Goal: Information Seeking & Learning: Find specific fact

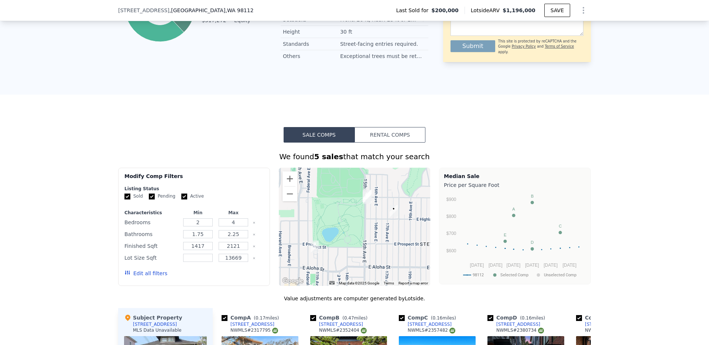
scroll to position [472, 0]
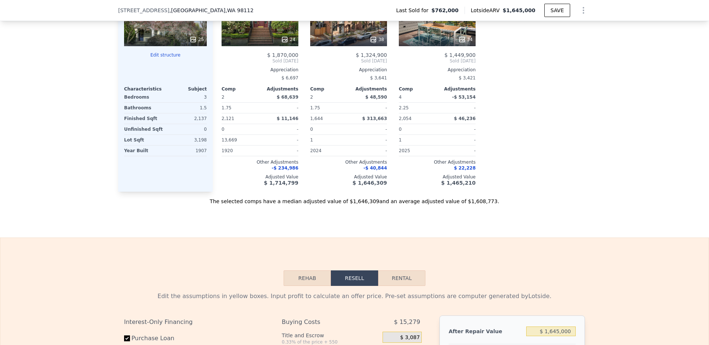
scroll to position [919, 0]
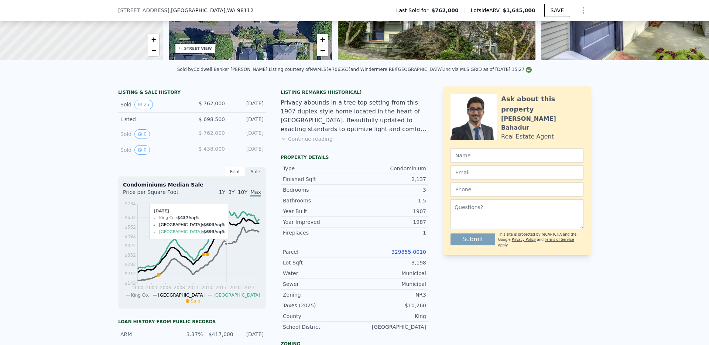
scroll to position [48, 0]
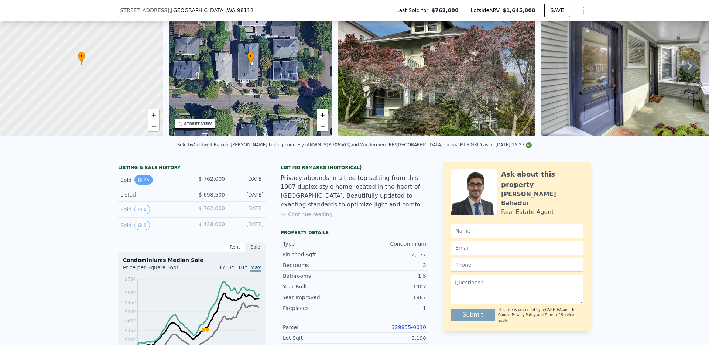
click at [147, 180] on button "25" at bounding box center [143, 180] width 18 height 10
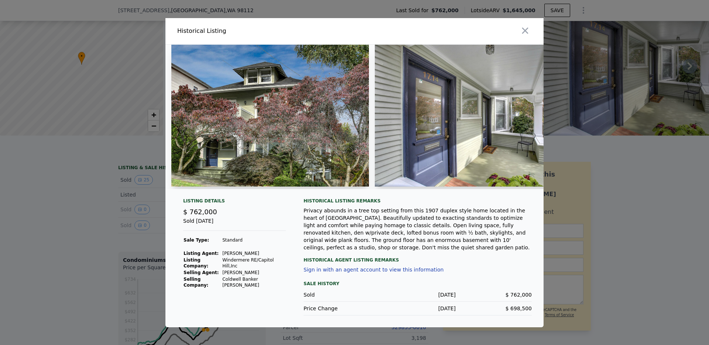
click at [130, 237] on div at bounding box center [354, 172] width 709 height 345
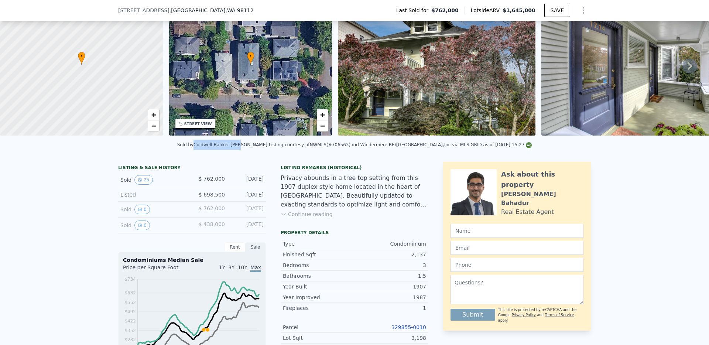
drag, startPoint x: 220, startPoint y: 144, endPoint x: 264, endPoint y: 146, distance: 44.3
click at [264, 146] on div "Sold by Coldwell Banker [PERSON_NAME] ." at bounding box center [223, 144] width 92 height 5
copy div "Coldwell Banker [PERSON_NAME]"
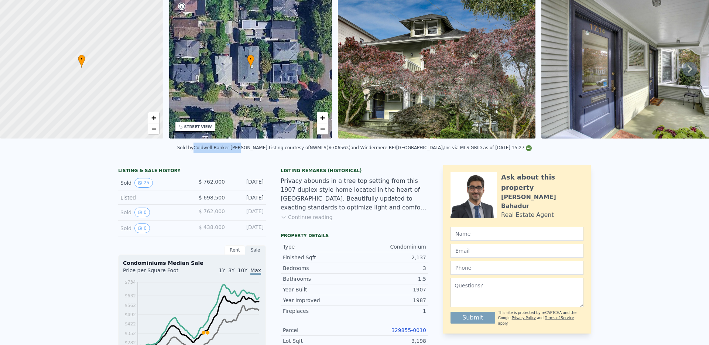
scroll to position [0, 0]
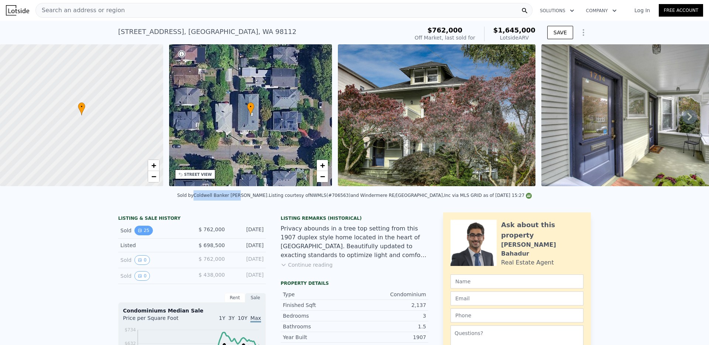
click at [144, 232] on button "25" at bounding box center [143, 231] width 18 height 10
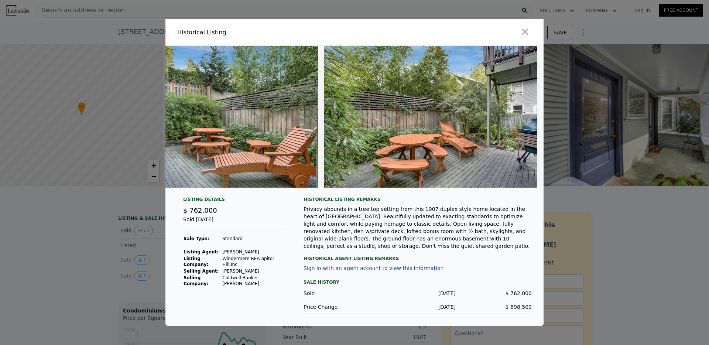
scroll to position [0, 5086]
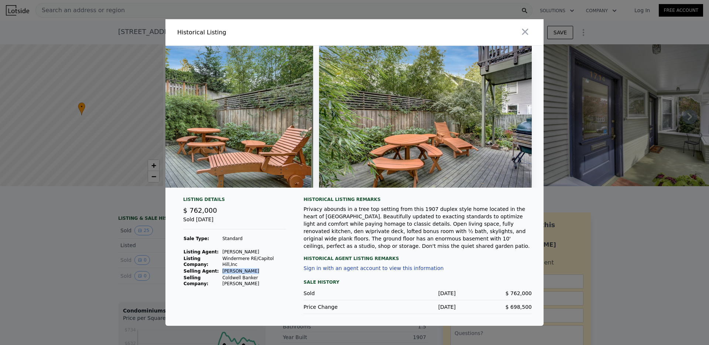
drag, startPoint x: 224, startPoint y: 271, endPoint x: 258, endPoint y: 268, distance: 34.1
click at [258, 268] on td "[PERSON_NAME]" at bounding box center [254, 271] width 64 height 7
click at [256, 269] on td "[PERSON_NAME]" at bounding box center [254, 271] width 64 height 7
click at [62, 271] on div at bounding box center [354, 172] width 709 height 345
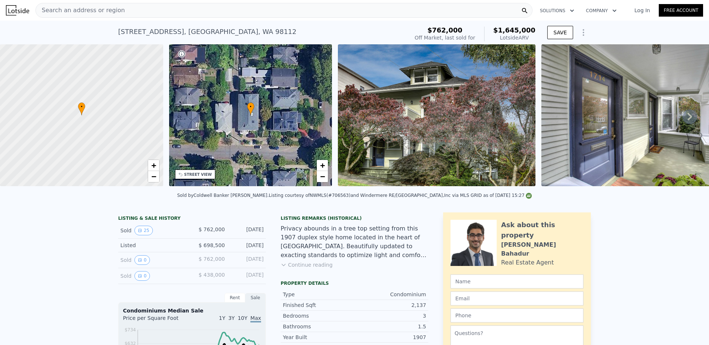
click at [245, 12] on div "Search an address or region" at bounding box center [283, 10] width 497 height 15
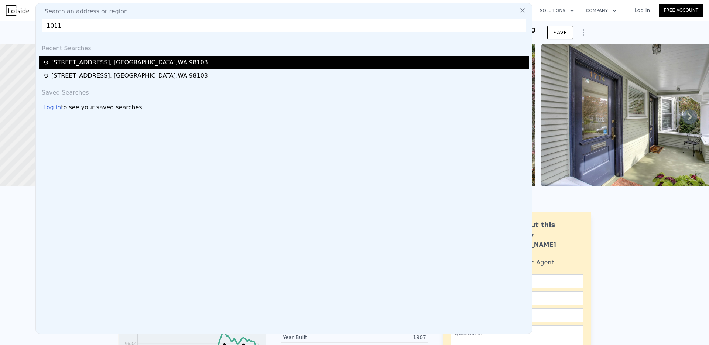
type input "1011"
click at [99, 62] on div "[STREET_ADDRESS]" at bounding box center [129, 62] width 157 height 9
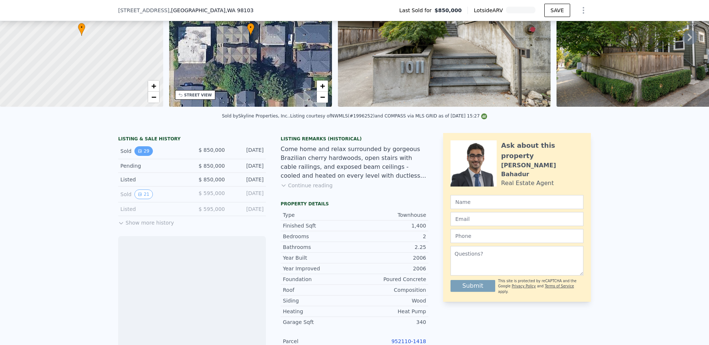
scroll to position [82, 0]
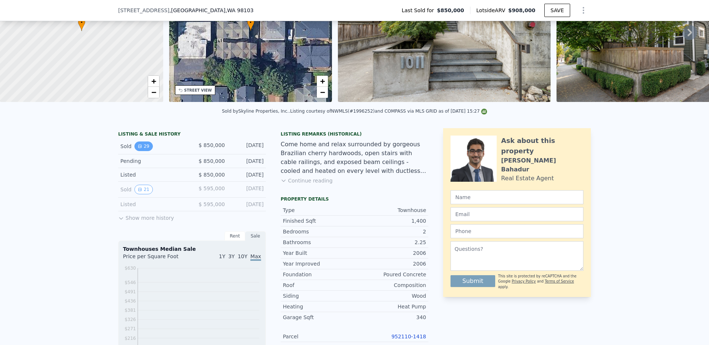
click at [143, 148] on button "29" at bounding box center [143, 146] width 18 height 10
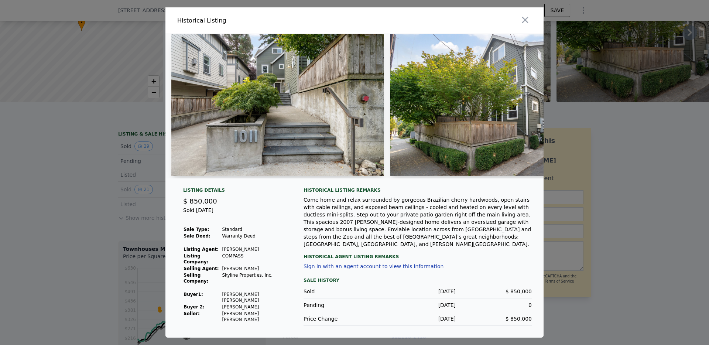
drag, startPoint x: 226, startPoint y: 252, endPoint x: 275, endPoint y: 253, distance: 49.5
click at [275, 252] on td "[PERSON_NAME]" at bounding box center [253, 249] width 64 height 7
copy td "[PERSON_NAME]"
click at [71, 269] on div at bounding box center [354, 172] width 709 height 345
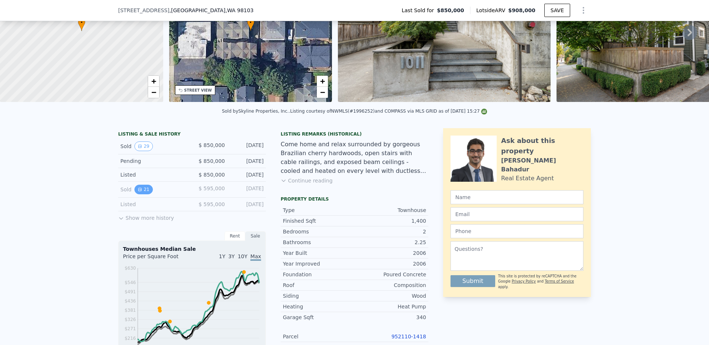
click at [145, 189] on button "21" at bounding box center [143, 190] width 18 height 10
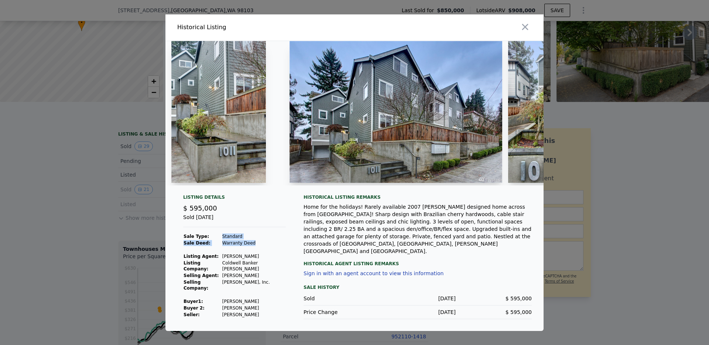
drag, startPoint x: 226, startPoint y: 240, endPoint x: 257, endPoint y: 248, distance: 32.2
click at [257, 248] on tbody "Sale Type: Standard Sale Deed: Warranty Deed Listing Agent: [PERSON_NAME] Listi…" at bounding box center [234, 275] width 103 height 85
click at [257, 246] on td "Warranty Deed" at bounding box center [254, 243] width 64 height 7
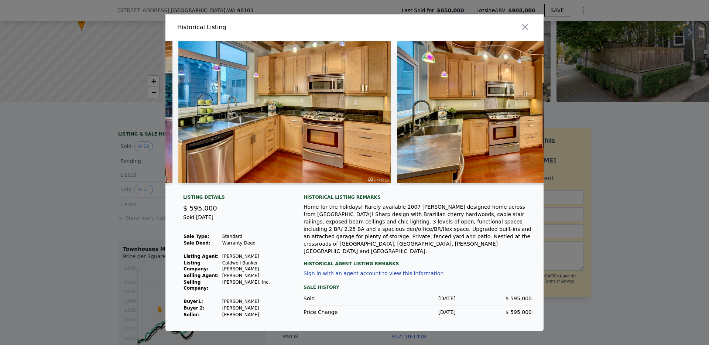
scroll to position [0, 677]
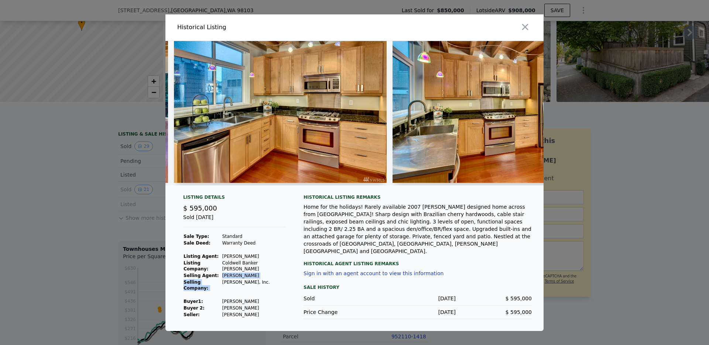
drag, startPoint x: 226, startPoint y: 274, endPoint x: 265, endPoint y: 275, distance: 39.1
click at [265, 275] on td "[PERSON_NAME]" at bounding box center [254, 275] width 64 height 7
drag, startPoint x: 225, startPoint y: 306, endPoint x: 263, endPoint y: 306, distance: 38.0
click at [263, 311] on td "[PERSON_NAME]" at bounding box center [254, 314] width 64 height 7
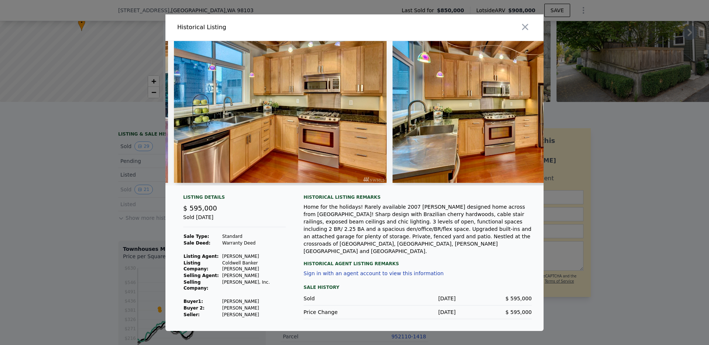
copy td "[PERSON_NAME]"
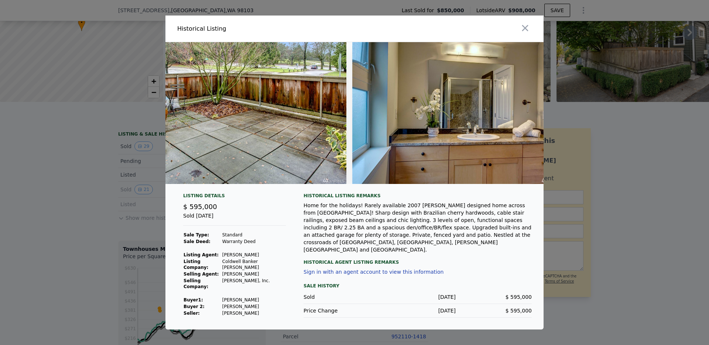
scroll to position [0, 4028]
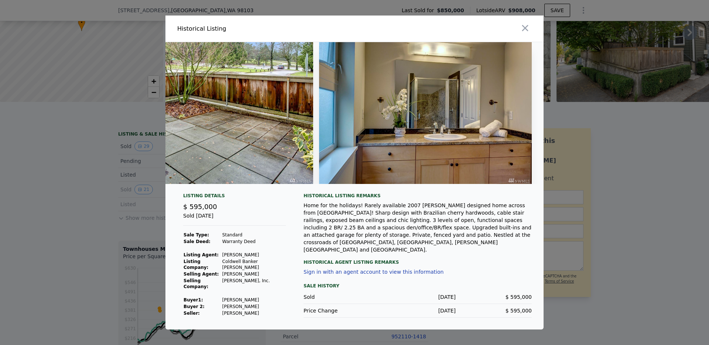
click at [95, 251] on div at bounding box center [354, 172] width 709 height 345
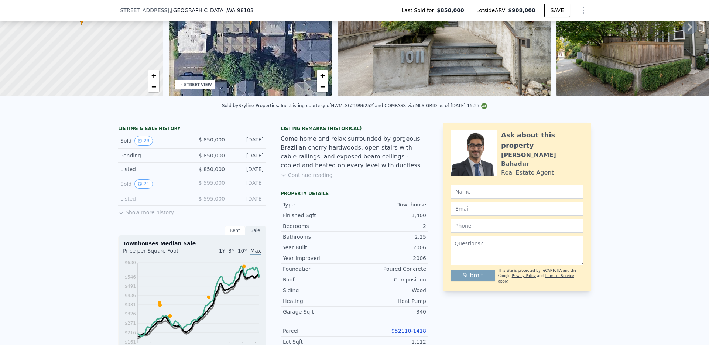
scroll to position [88, 0]
click at [143, 210] on button "Show more history" at bounding box center [146, 210] width 56 height 10
